Goal: Task Accomplishment & Management: Manage account settings

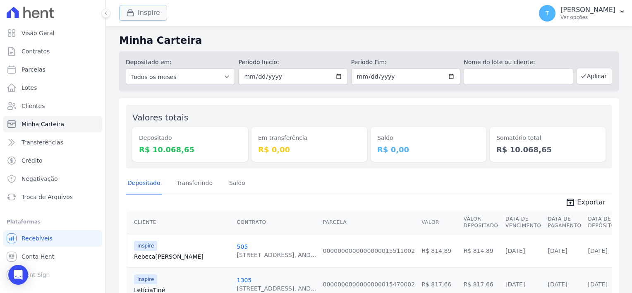
click at [146, 15] on button "Inspire" at bounding box center [143, 13] width 48 height 16
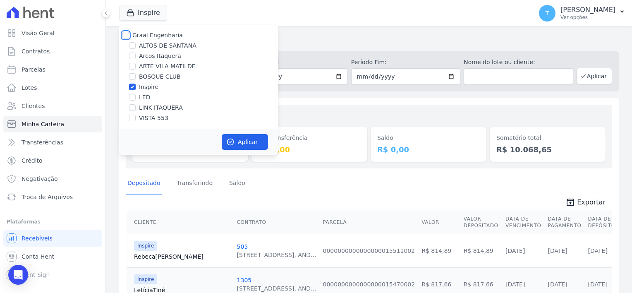
click at [128, 35] on input "Graal Engenharia" at bounding box center [125, 35] width 7 height 7
checkbox input "true"
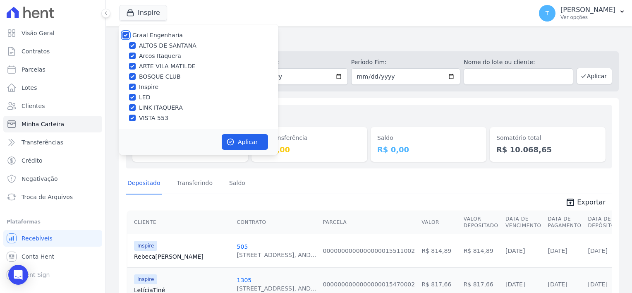
checkbox input "true"
click at [244, 139] on button "Aplicar" at bounding box center [245, 142] width 46 height 16
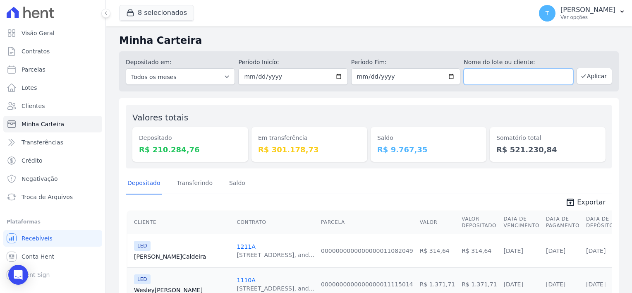
click at [488, 81] on input "text" at bounding box center [518, 76] width 109 height 17
type input "Aguida Furtunata de Araujo"
click at [589, 77] on button "Aplicar" at bounding box center [595, 76] width 36 height 17
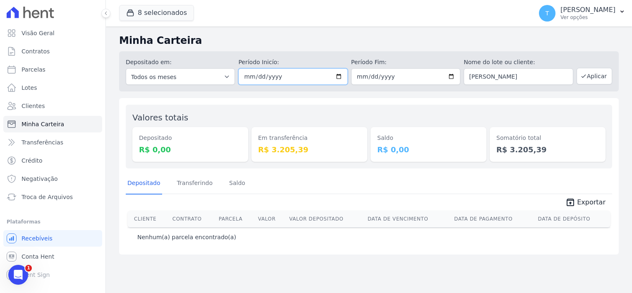
click at [342, 73] on input "[DATE]" at bounding box center [292, 76] width 109 height 17
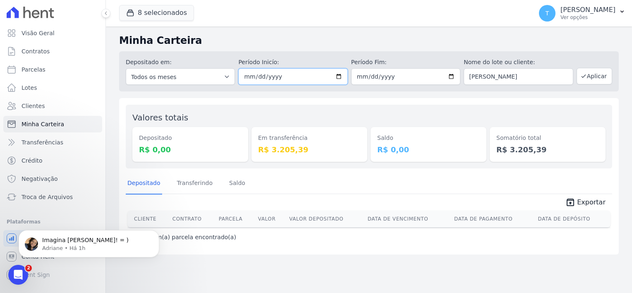
type input "2025-10-01"
click at [596, 79] on button "Aplicar" at bounding box center [595, 76] width 36 height 17
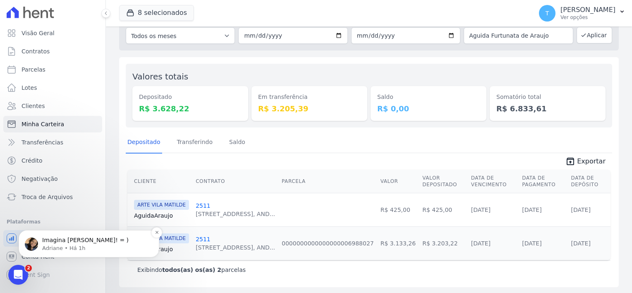
click at [75, 238] on span "Imagina Thayna! = )" at bounding box center [85, 240] width 86 height 7
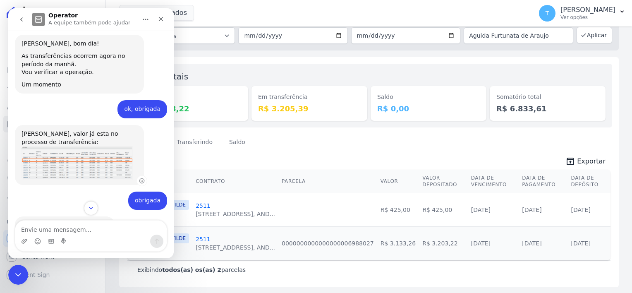
scroll to position [566, 0]
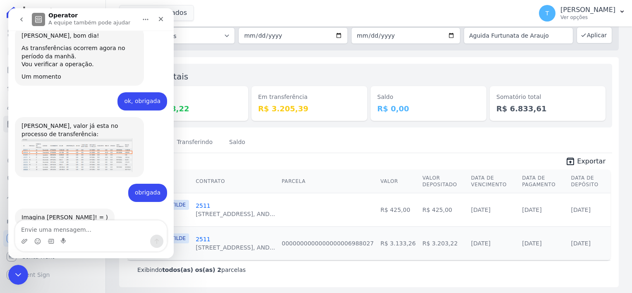
click at [22, 22] on icon "go back" at bounding box center [21, 19] width 7 height 7
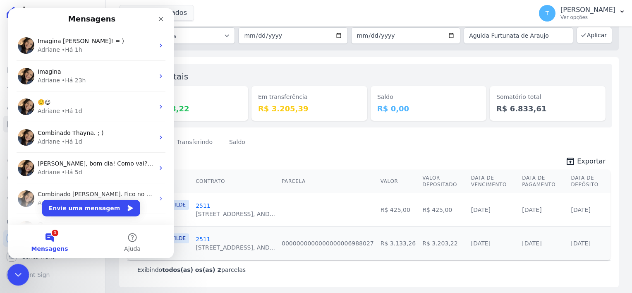
click at [14, 278] on icon "Encerramento do Messenger da Intercom" at bounding box center [17, 274] width 10 height 10
